Goal: Information Seeking & Learning: Understand process/instructions

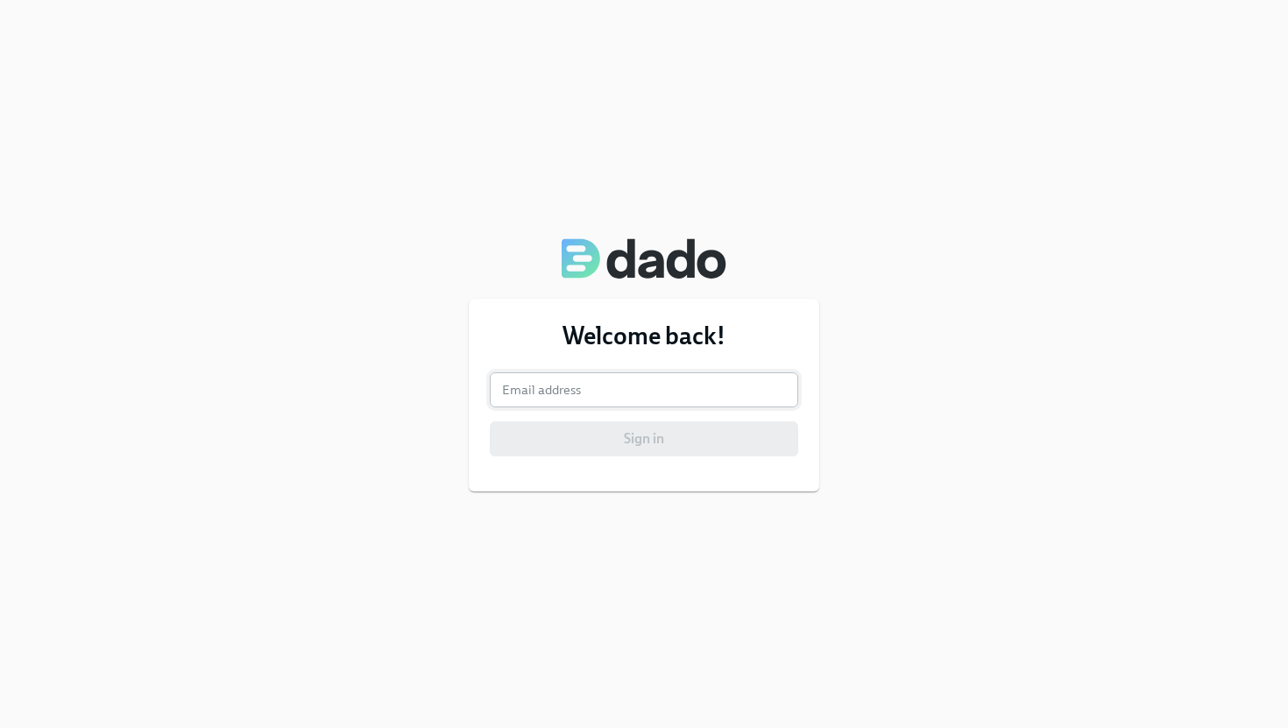
click at [641, 384] on input "email" at bounding box center [644, 389] width 308 height 35
type input "[PERSON_NAME][EMAIL_ADDRESS][PERSON_NAME][DOMAIN_NAME]"
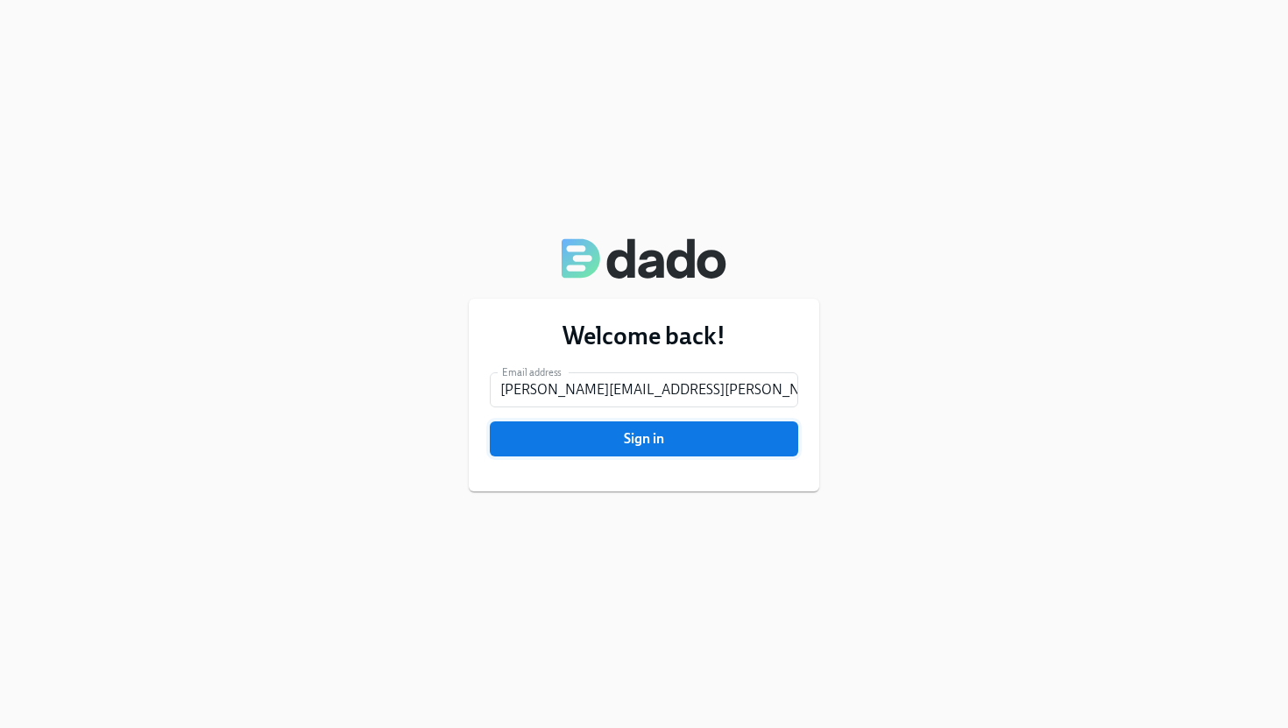
click at [650, 447] on button "Sign in" at bounding box center [644, 439] width 308 height 35
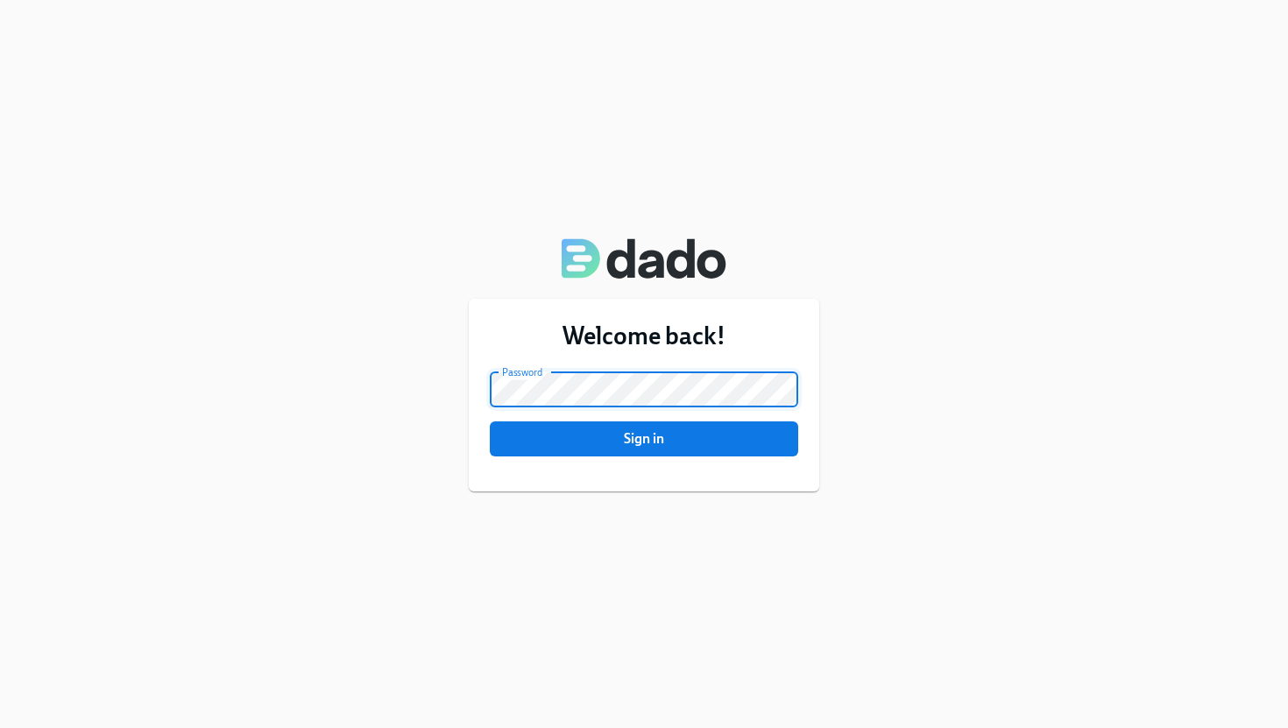
click at [490, 422] on button "Sign in" at bounding box center [644, 439] width 308 height 35
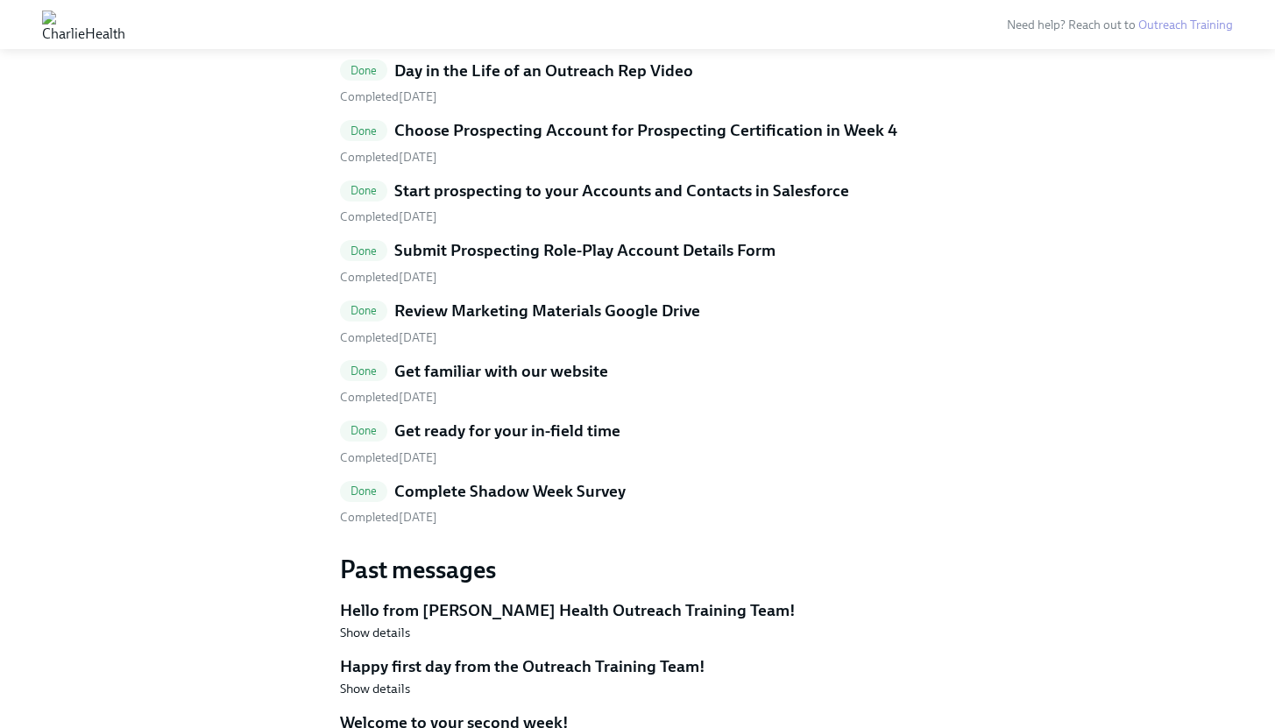
scroll to position [2406, 0]
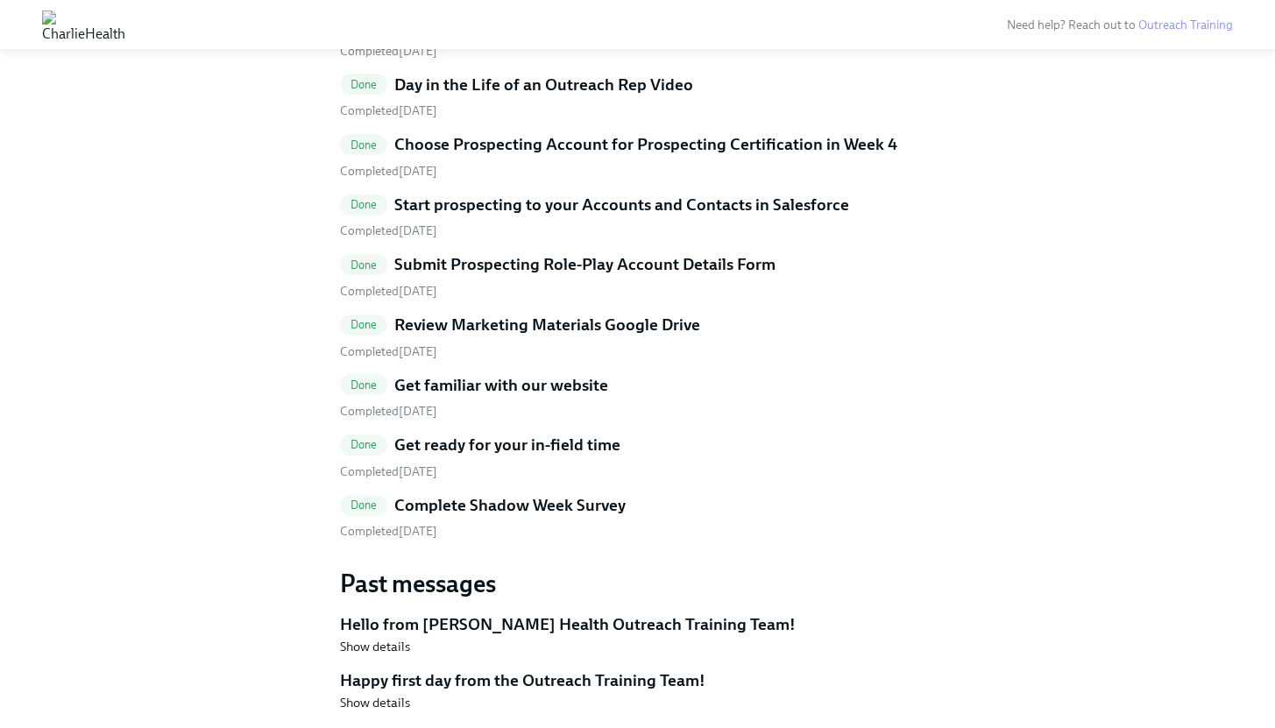
click at [670, 155] on h5 "Choose Prospecting Account for Prospecting Certification in Week 4" at bounding box center [645, 144] width 503 height 23
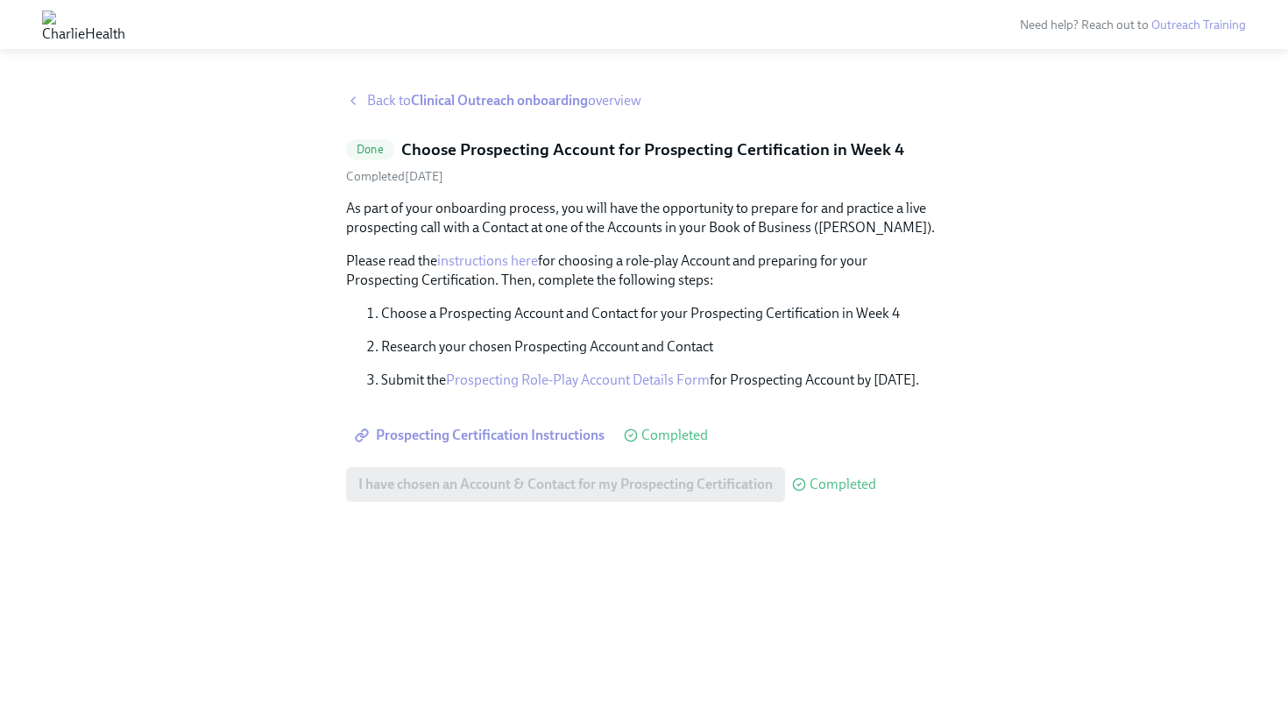
click at [645, 386] on link "Prospecting Role-Play Account Details Form" at bounding box center [578, 380] width 264 height 17
click at [525, 262] on link "instructions here" at bounding box center [487, 260] width 101 height 17
